Goal: Find contact information: Find contact information

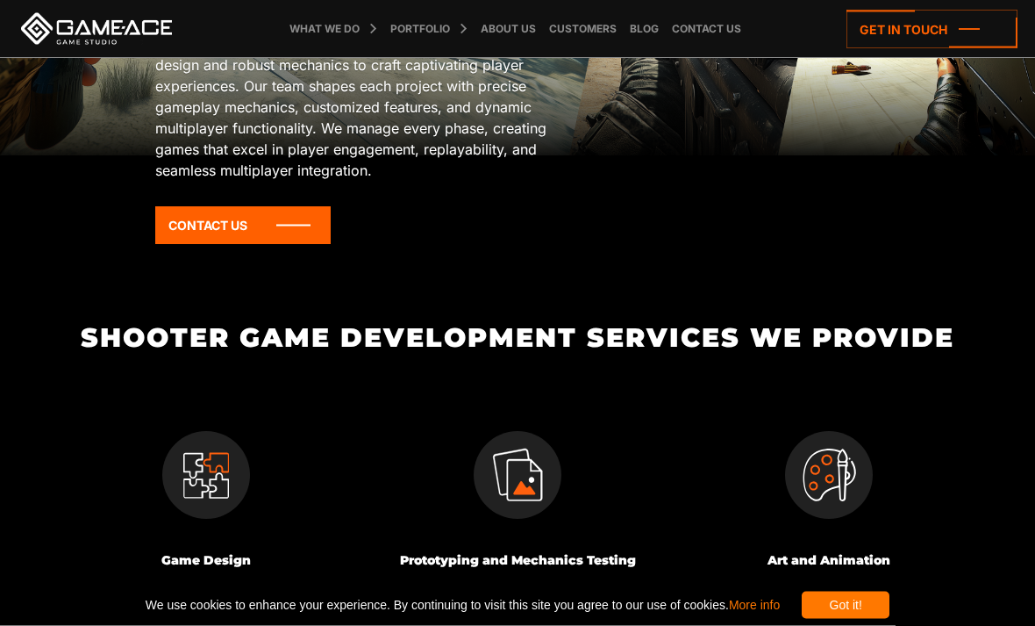
scroll to position [309, 0]
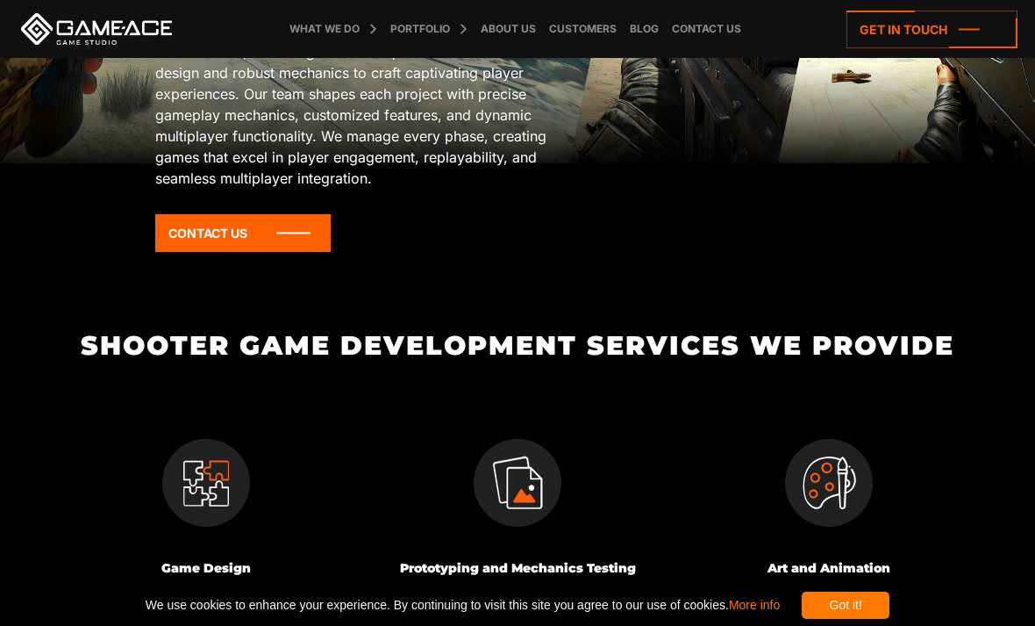
click at [860, 488] on img at bounding box center [829, 483] width 88 height 88
click at [829, 478] on img at bounding box center [829, 483] width 88 height 88
click at [810, 485] on img at bounding box center [829, 483] width 88 height 88
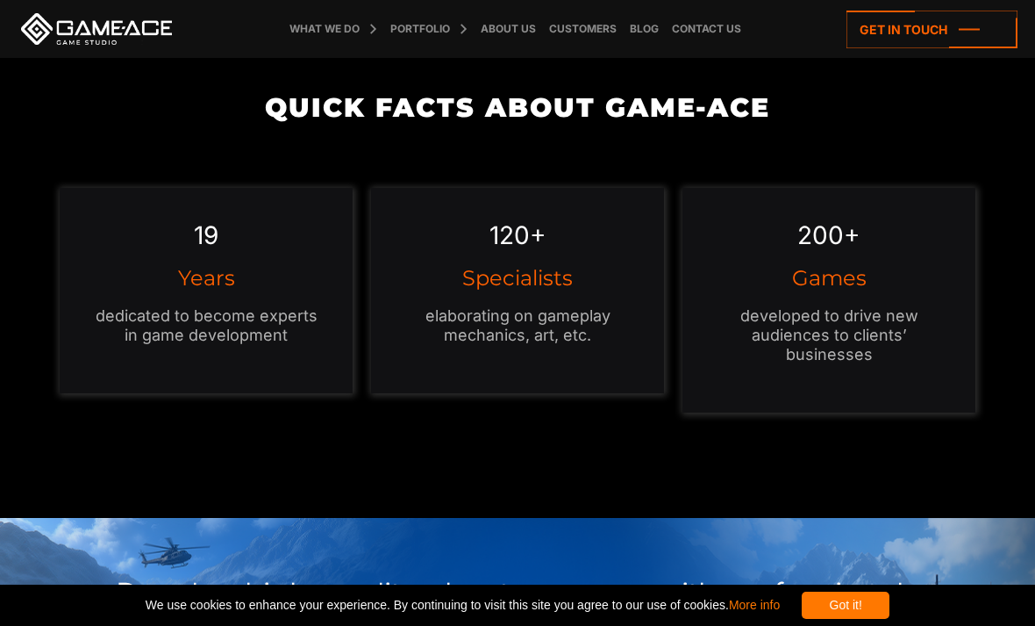
scroll to position [1255, 0]
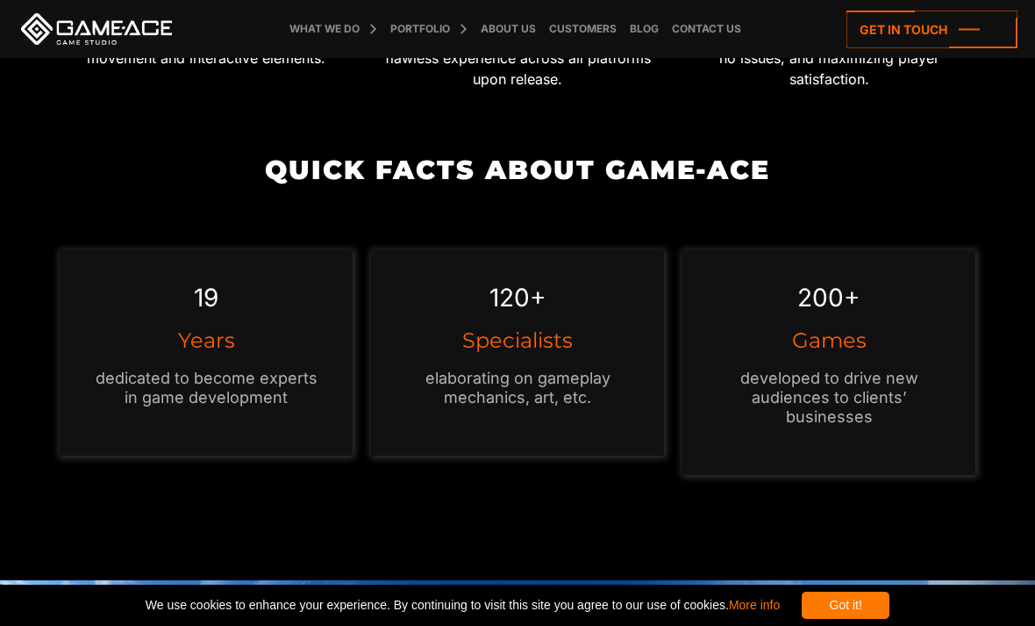
click at [876, 340] on h3 "Games" at bounding box center [829, 340] width 222 height 21
click at [873, 346] on h3 "Games" at bounding box center [829, 340] width 222 height 21
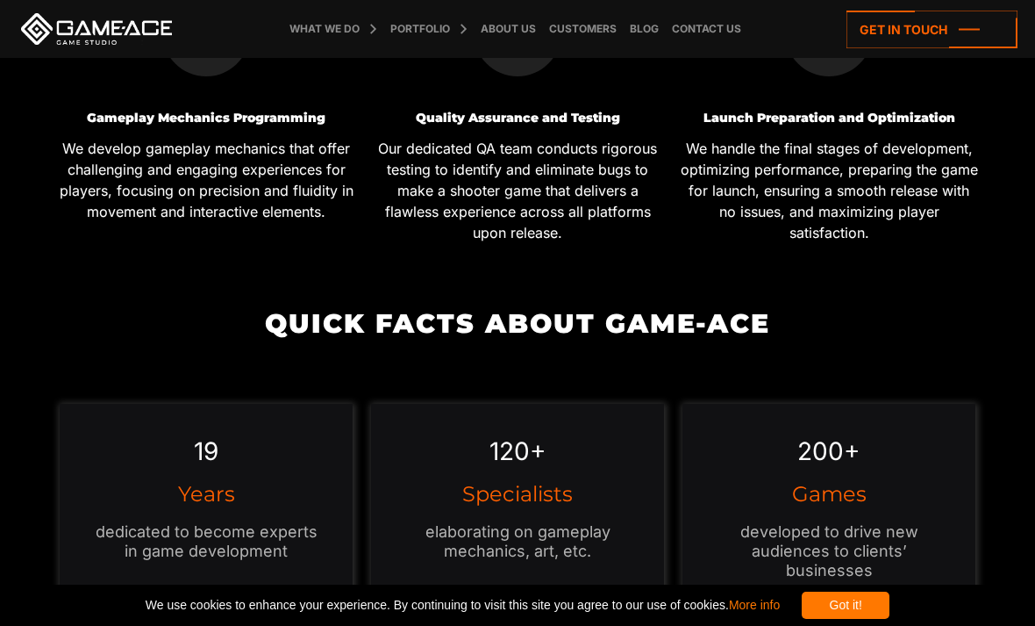
scroll to position [1099, 0]
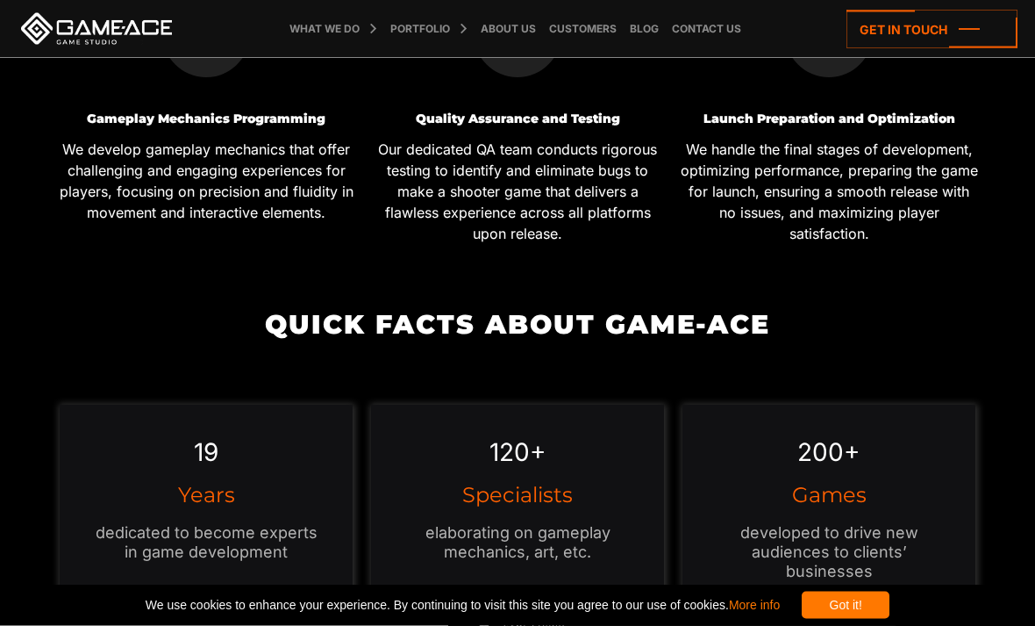
click at [54, 31] on link at bounding box center [97, 29] width 158 height 32
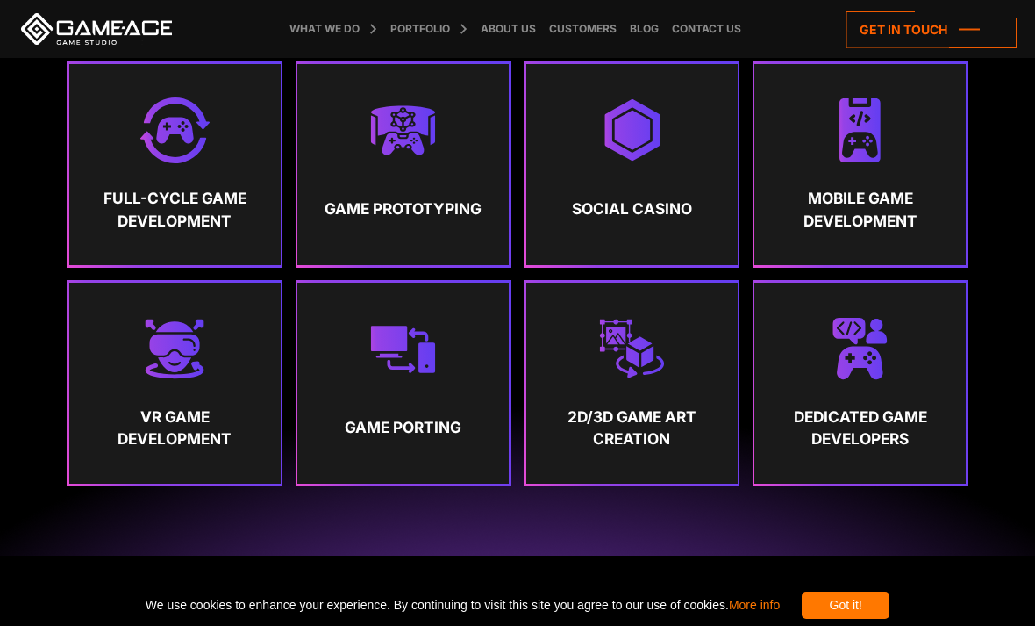
scroll to position [838, 0]
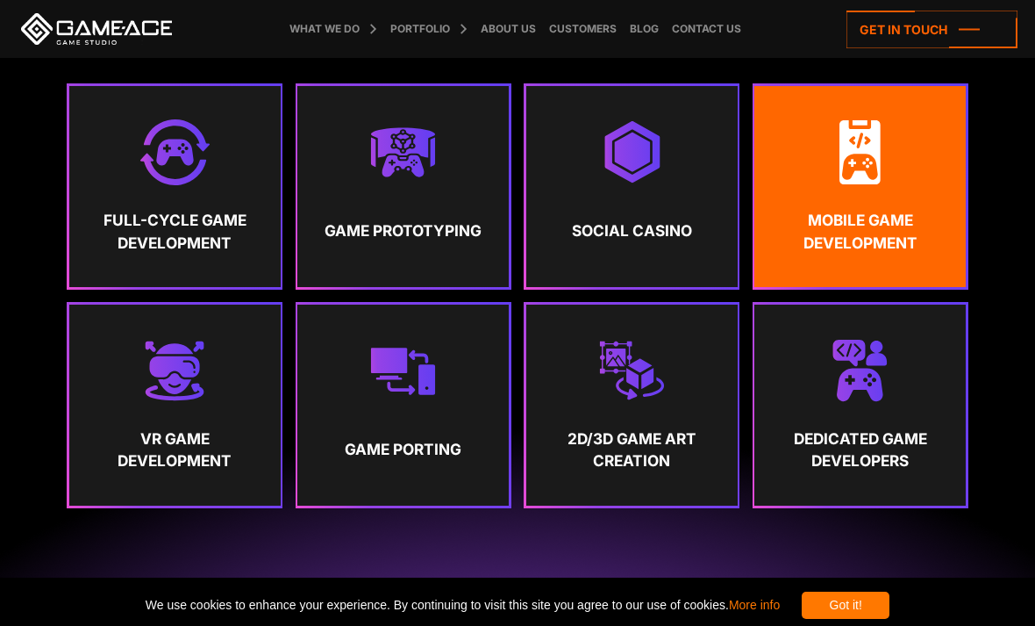
click at [912, 254] on strong "Mobile Game Development" at bounding box center [861, 231] width 180 height 45
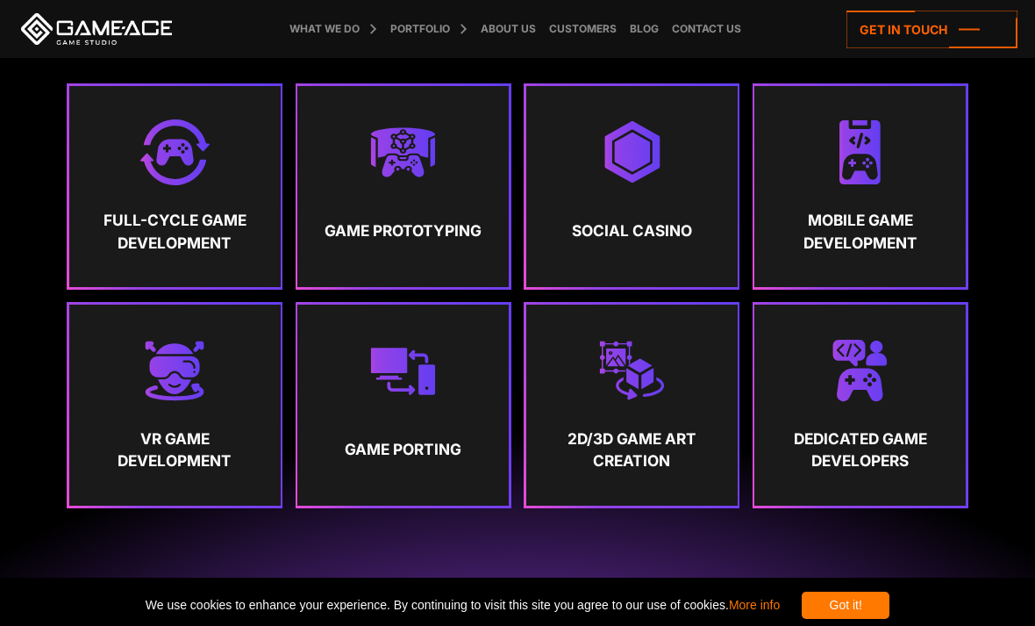
click at [918, 96] on div "Game Development Services Full-Cycle Game Development Game Prototyping" at bounding box center [517, 213] width 933 height 590
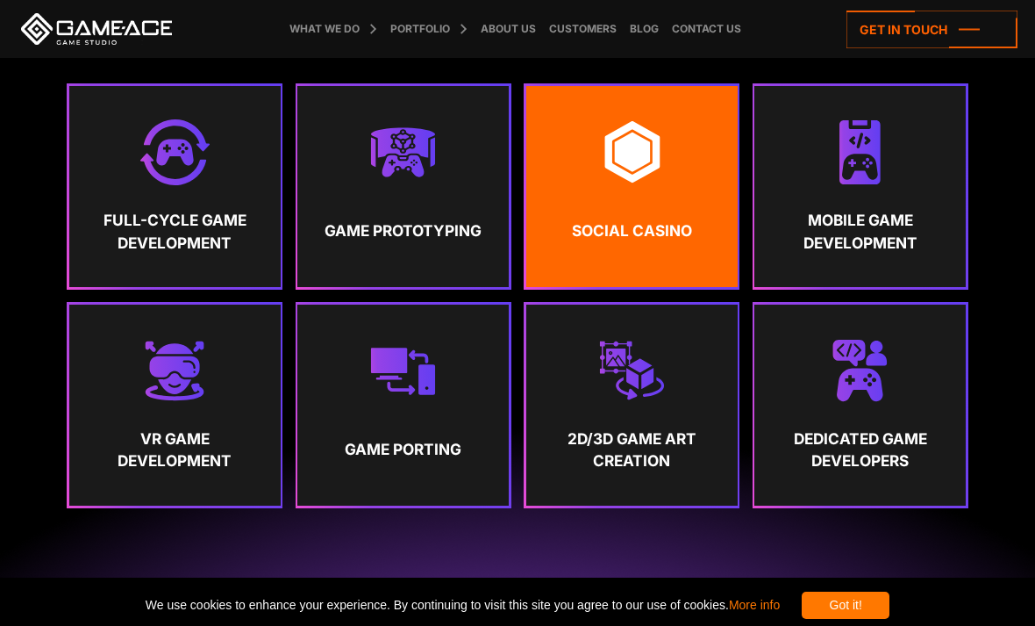
click at [699, 287] on link "Social Casino" at bounding box center [631, 186] width 211 height 201
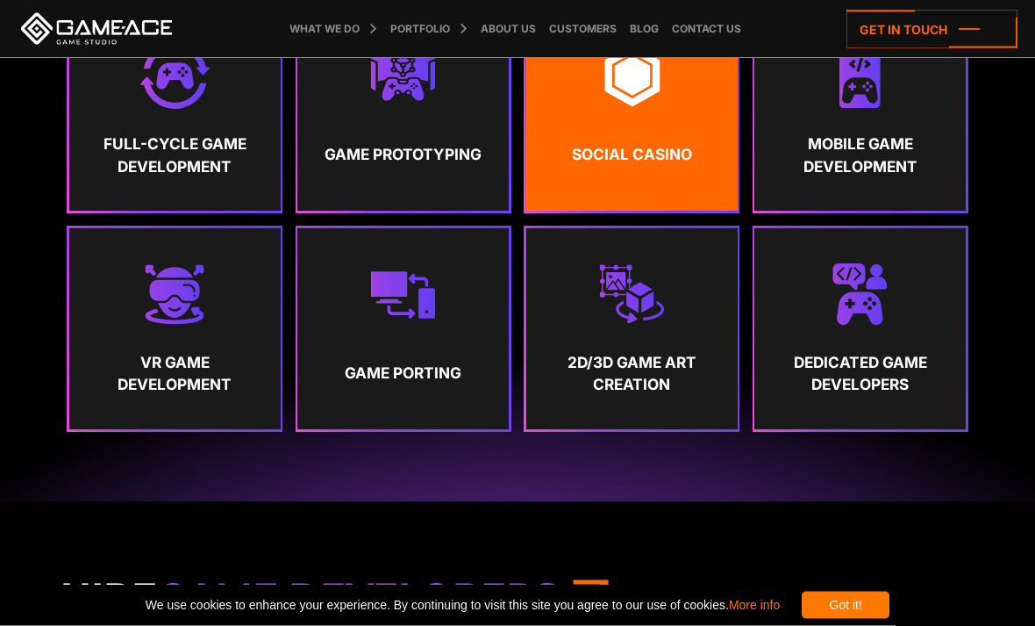
scroll to position [914, 0]
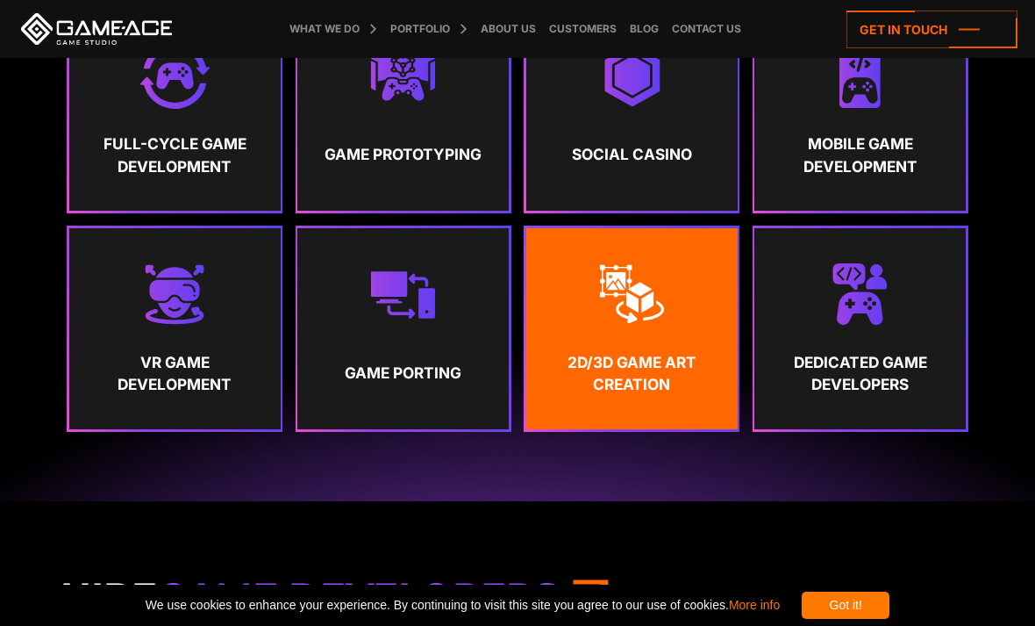
click at [685, 397] on link "2D/3D Game Art Creation" at bounding box center [631, 328] width 211 height 201
click at [626, 327] on img at bounding box center [632, 294] width 66 height 66
click at [664, 327] on img at bounding box center [632, 294] width 66 height 66
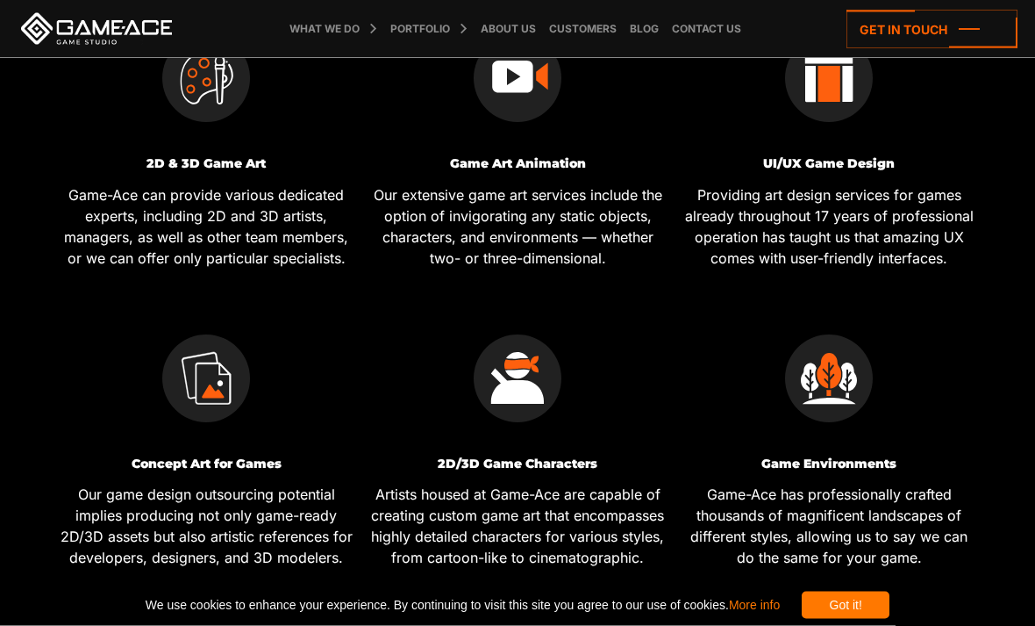
scroll to position [746, 0]
click at [539, 111] on img at bounding box center [518, 77] width 88 height 88
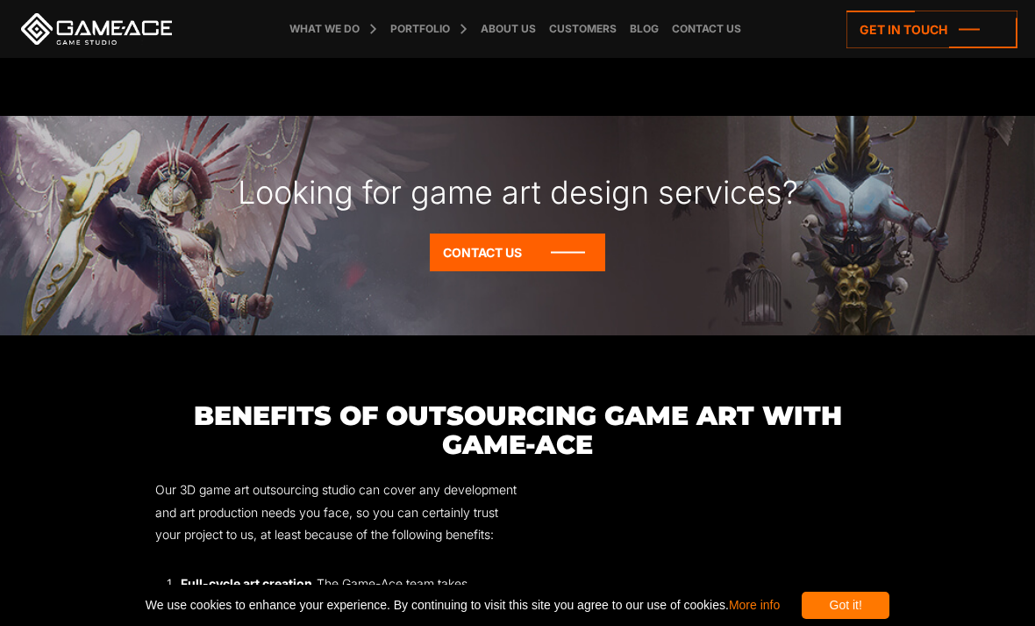
scroll to position [1748, 0]
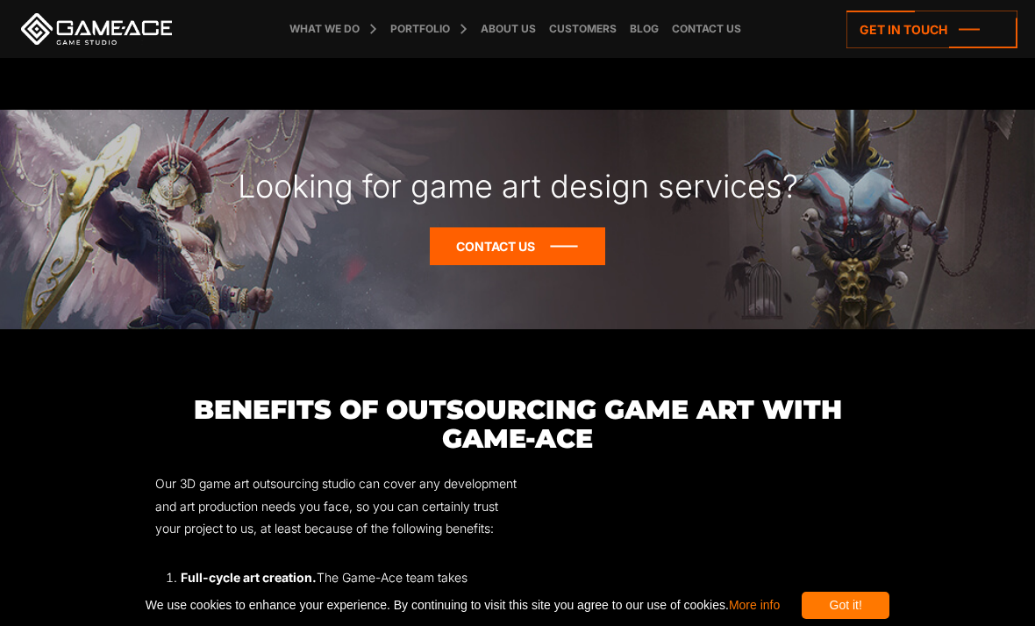
click at [562, 242] on icon at bounding box center [517, 246] width 175 height 38
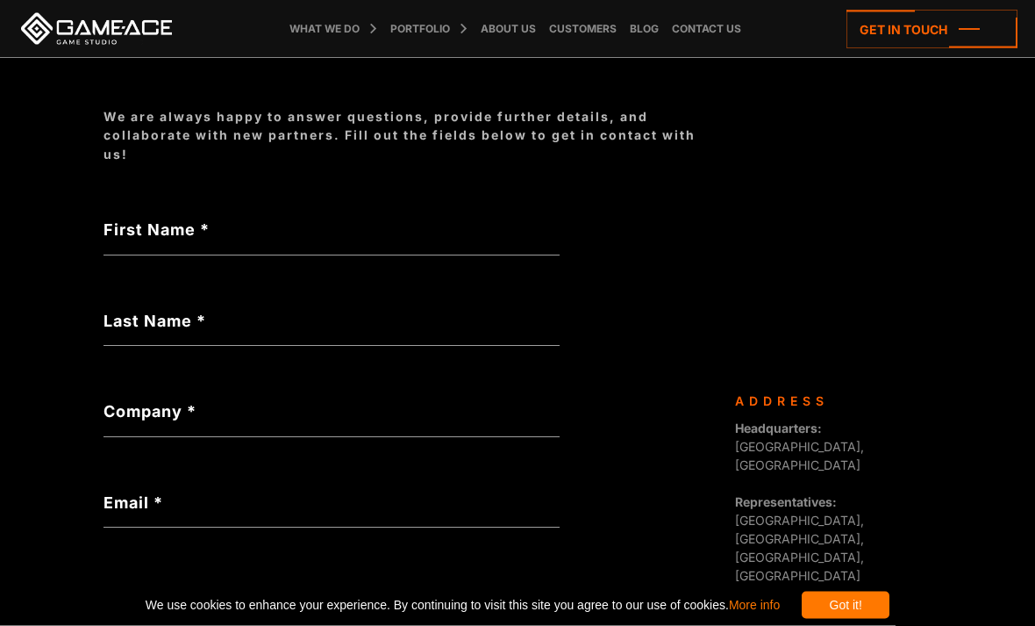
scroll to position [236, 0]
click at [342, 229] on label "First Name *" at bounding box center [332, 230] width 456 height 24
click at [342, 229] on input "First Name *" at bounding box center [332, 235] width 456 height 39
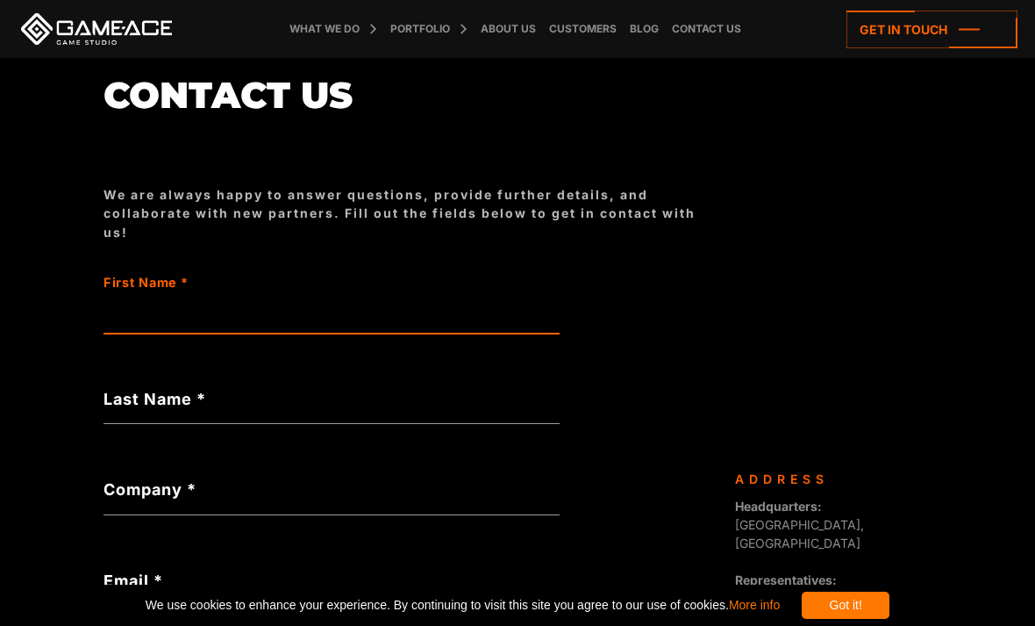
scroll to position [0, 0]
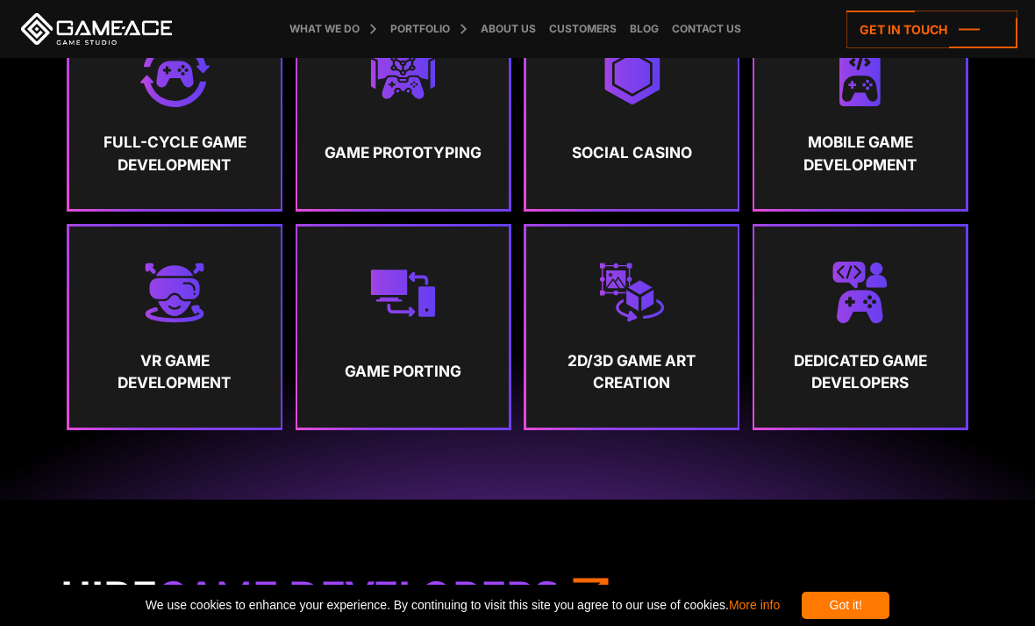
scroll to position [916, 0]
